Goal: Information Seeking & Learning: Learn about a topic

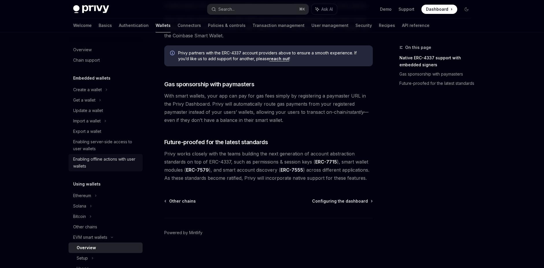
scroll to position [298, 0]
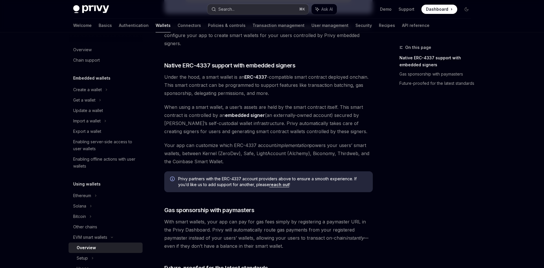
click at [231, 9] on div "Search..." at bounding box center [226, 9] width 16 height 7
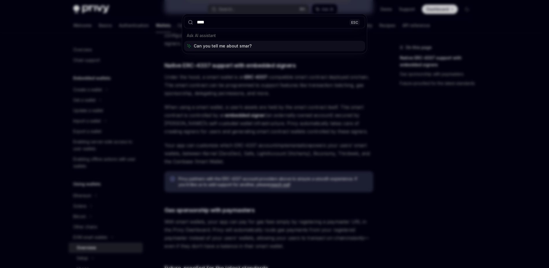
type input "*****"
type textarea "*"
type input "**********"
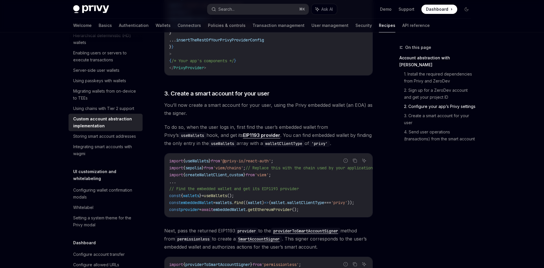
scroll to position [700, 0]
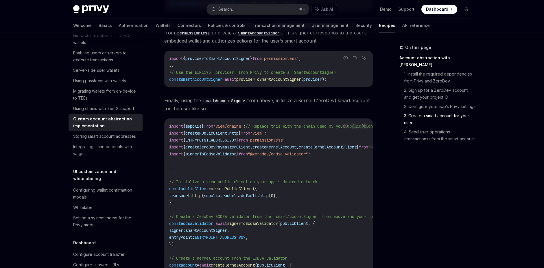
click at [277, 150] on span "createKernelAccount" at bounding box center [275, 146] width 44 height 5
click at [273, 157] on span ""@zerodev/ecdsa-validator"" at bounding box center [278, 153] width 60 height 5
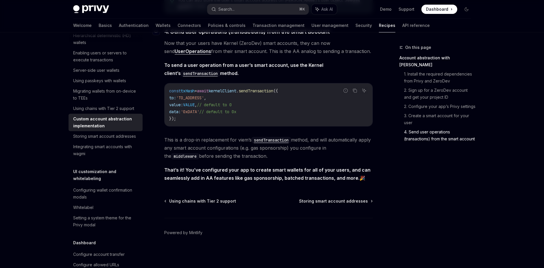
scroll to position [1198, 0]
click at [99, 140] on div "Storing smart account addresses" at bounding box center [104, 136] width 63 height 7
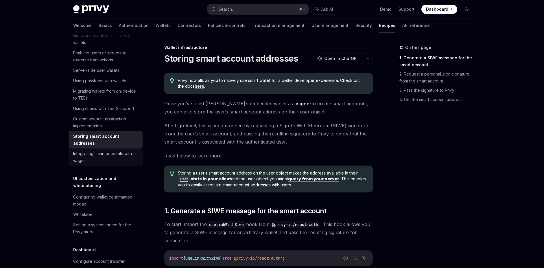
click at [93, 164] on div "Integrating smart accounts with wagmi" at bounding box center [106, 157] width 66 height 14
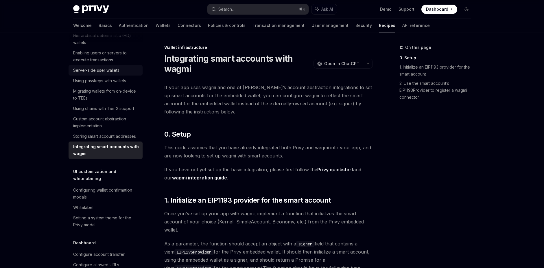
click at [101, 74] on div "Server-side user wallets" at bounding box center [96, 70] width 46 height 7
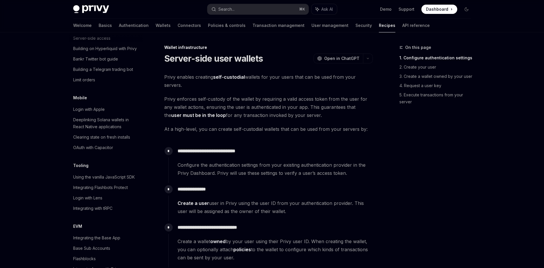
scroll to position [641, 0]
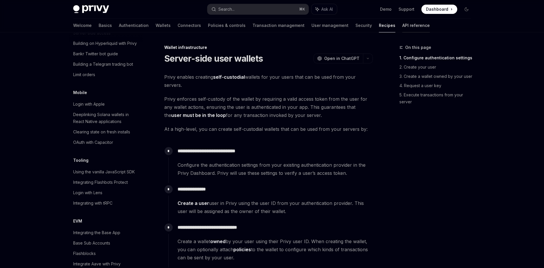
click at [402, 27] on link "API reference" at bounding box center [415, 26] width 27 height 14
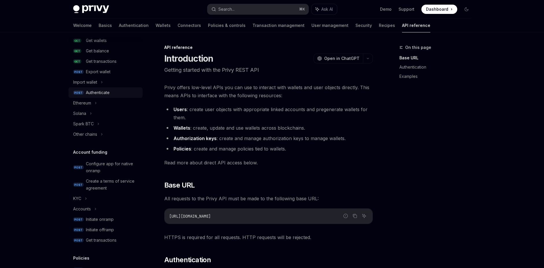
scroll to position [130, 0]
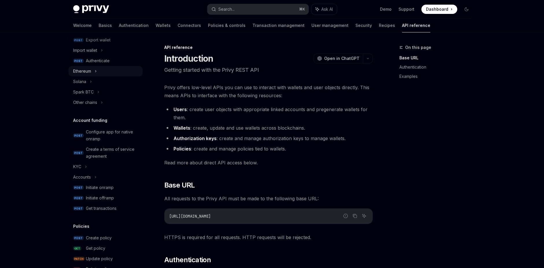
click at [89, 68] on div "Ethereum" at bounding box center [82, 71] width 18 height 7
type textarea "*"
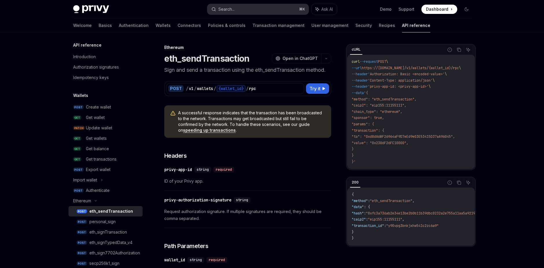
click at [249, 11] on button "Search... ⌘ K" at bounding box center [257, 9] width 101 height 10
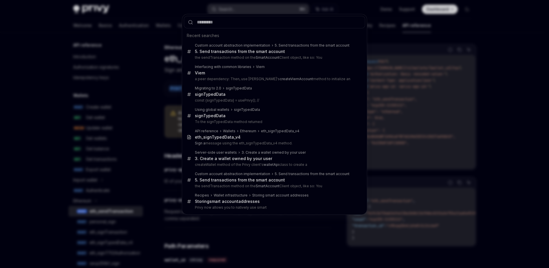
type input "**********"
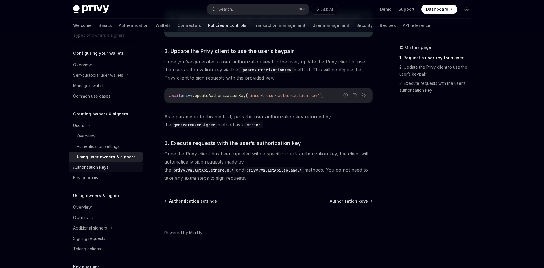
scroll to position [53, 0]
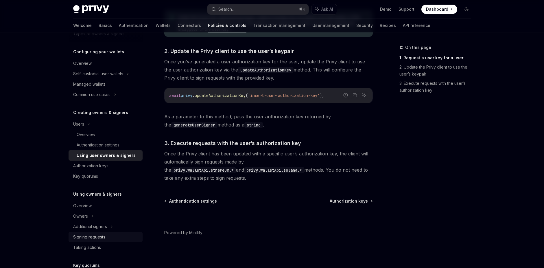
click at [98, 238] on div "Signing requests" at bounding box center [89, 236] width 32 height 7
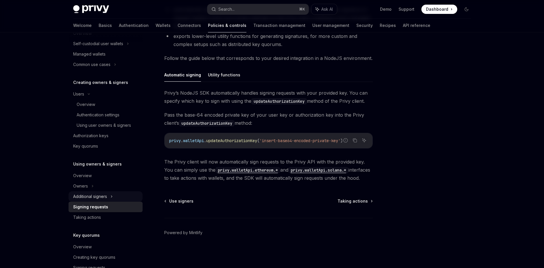
scroll to position [122, 0]
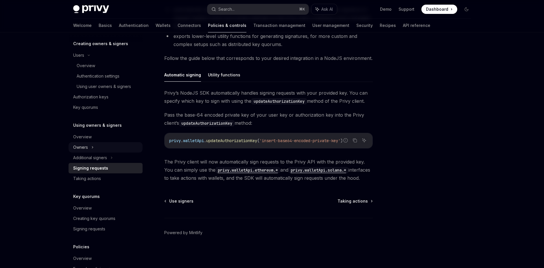
click at [85, 147] on div "Owners" at bounding box center [80, 147] width 15 height 7
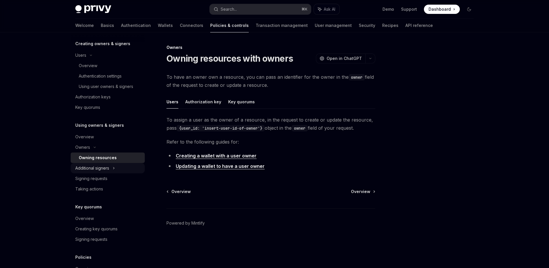
click at [108, 170] on div "Additional signers" at bounding box center [92, 168] width 34 height 7
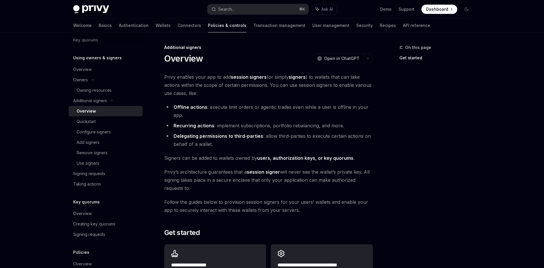
scroll to position [244, 0]
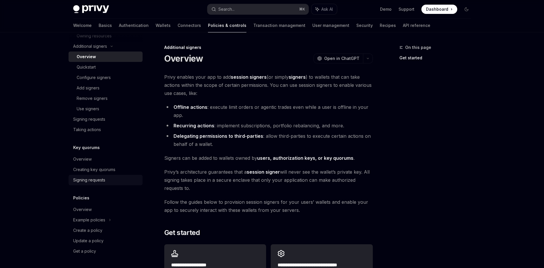
click at [95, 179] on div "Signing requests" at bounding box center [89, 179] width 32 height 7
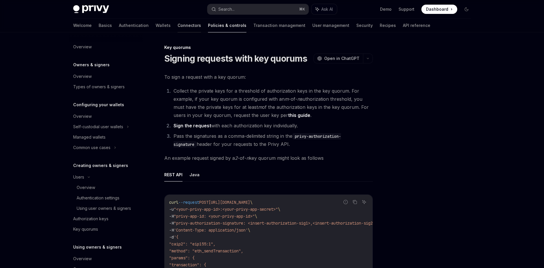
click at [178, 24] on link "Connectors" at bounding box center [189, 26] width 23 height 14
type textarea "*"
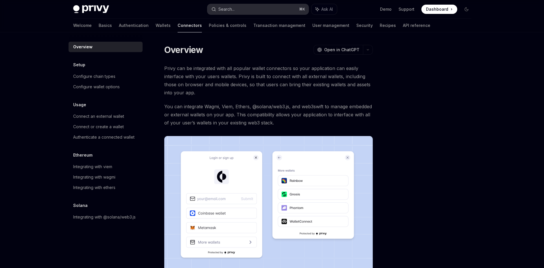
click at [258, 9] on button "Search... ⌘ K" at bounding box center [257, 9] width 101 height 10
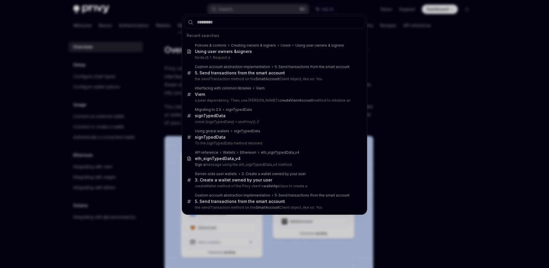
type input "**********"
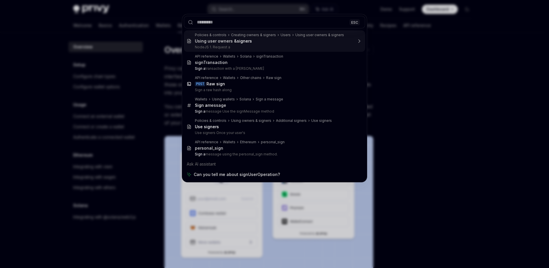
type textarea "*"
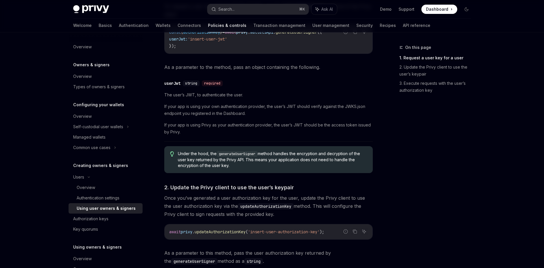
scroll to position [418, 0]
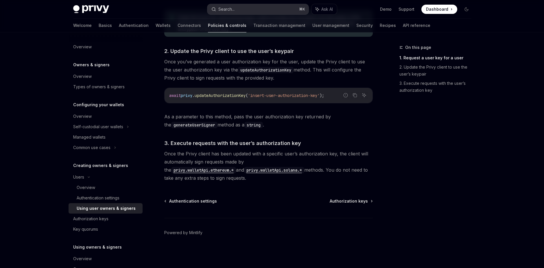
click at [242, 12] on button "Search... ⌘ K" at bounding box center [257, 9] width 101 height 10
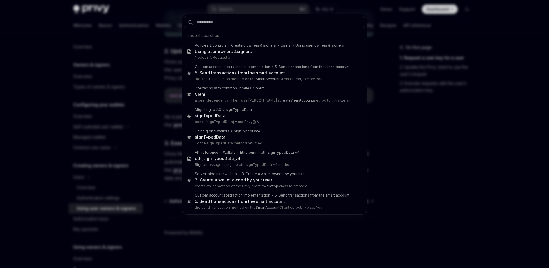
type input "**********"
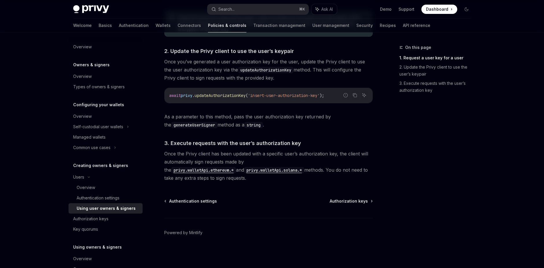
type textarea "*"
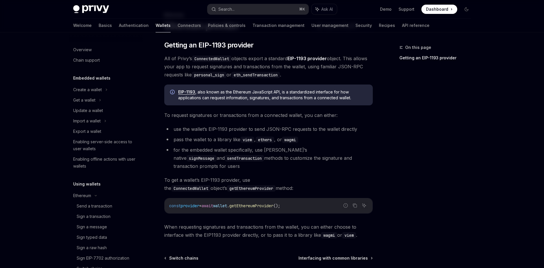
scroll to position [129, 0]
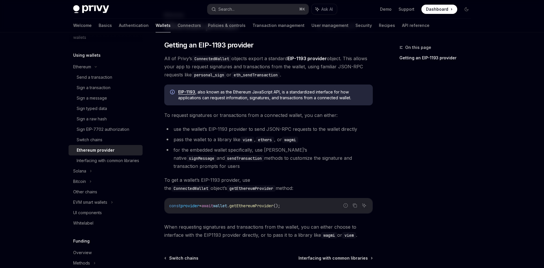
click at [198, 203] on span "provider" at bounding box center [190, 205] width 19 height 5
click at [202, 203] on span "=" at bounding box center [200, 205] width 2 height 5
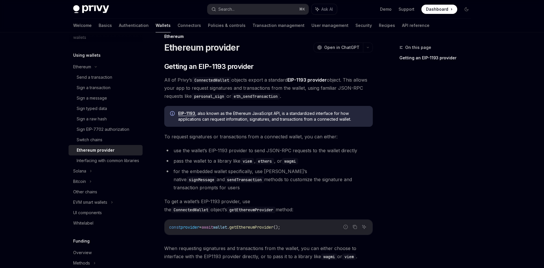
scroll to position [0, 0]
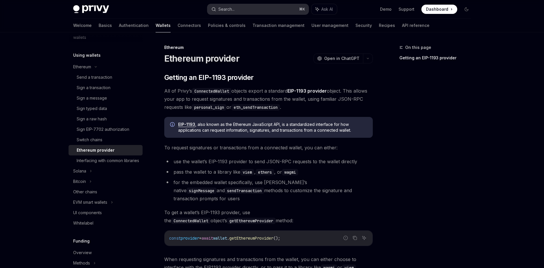
click at [236, 9] on button "Search... ⌘ K" at bounding box center [257, 9] width 101 height 10
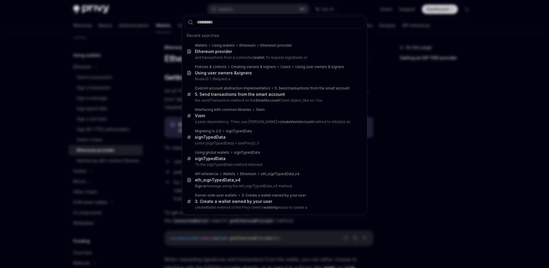
type input "**********"
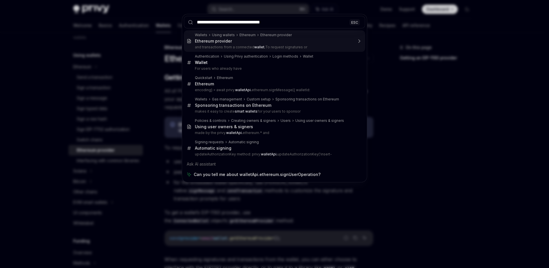
drag, startPoint x: 239, startPoint y: 24, endPoint x: 176, endPoint y: 23, distance: 62.8
click at [176, 23] on div "**********" at bounding box center [274, 134] width 549 height 268
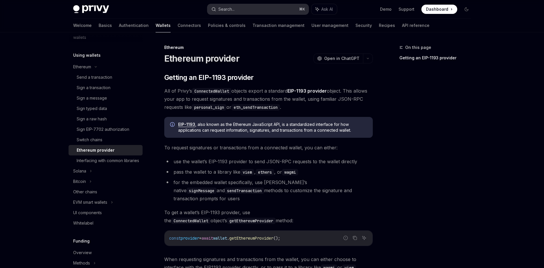
click at [280, 10] on button "Search... ⌘ K" at bounding box center [257, 9] width 101 height 10
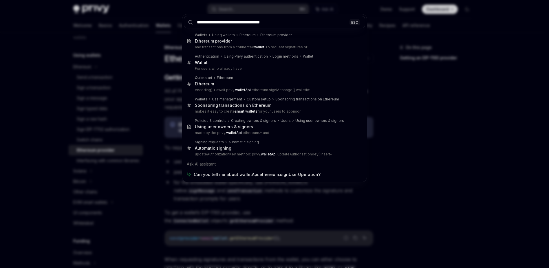
drag, startPoint x: 238, startPoint y: 23, endPoint x: 201, endPoint y: 22, distance: 37.4
click at [201, 22] on input "**********" at bounding box center [274, 22] width 181 height 12
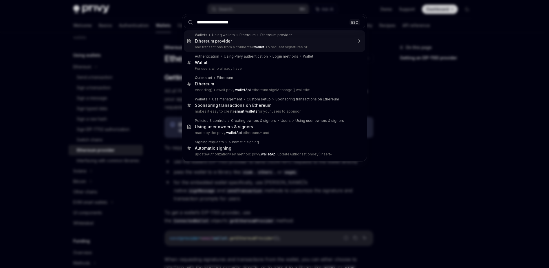
type input "**********"
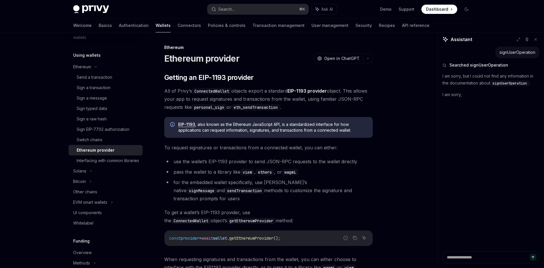
type textarea "*"
